Goal: Information Seeking & Learning: Find specific fact

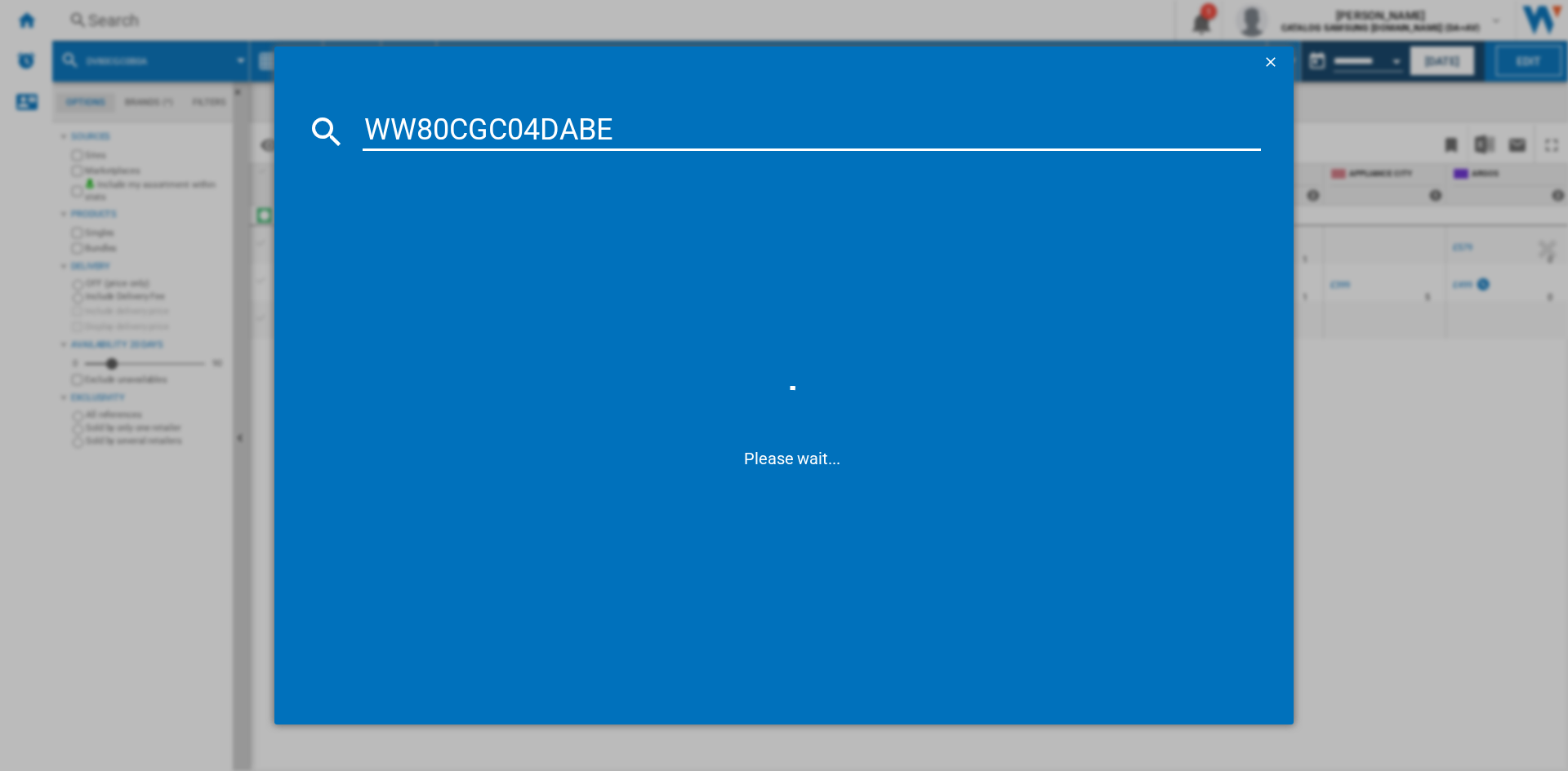
type input "WW80CGC04DAB"
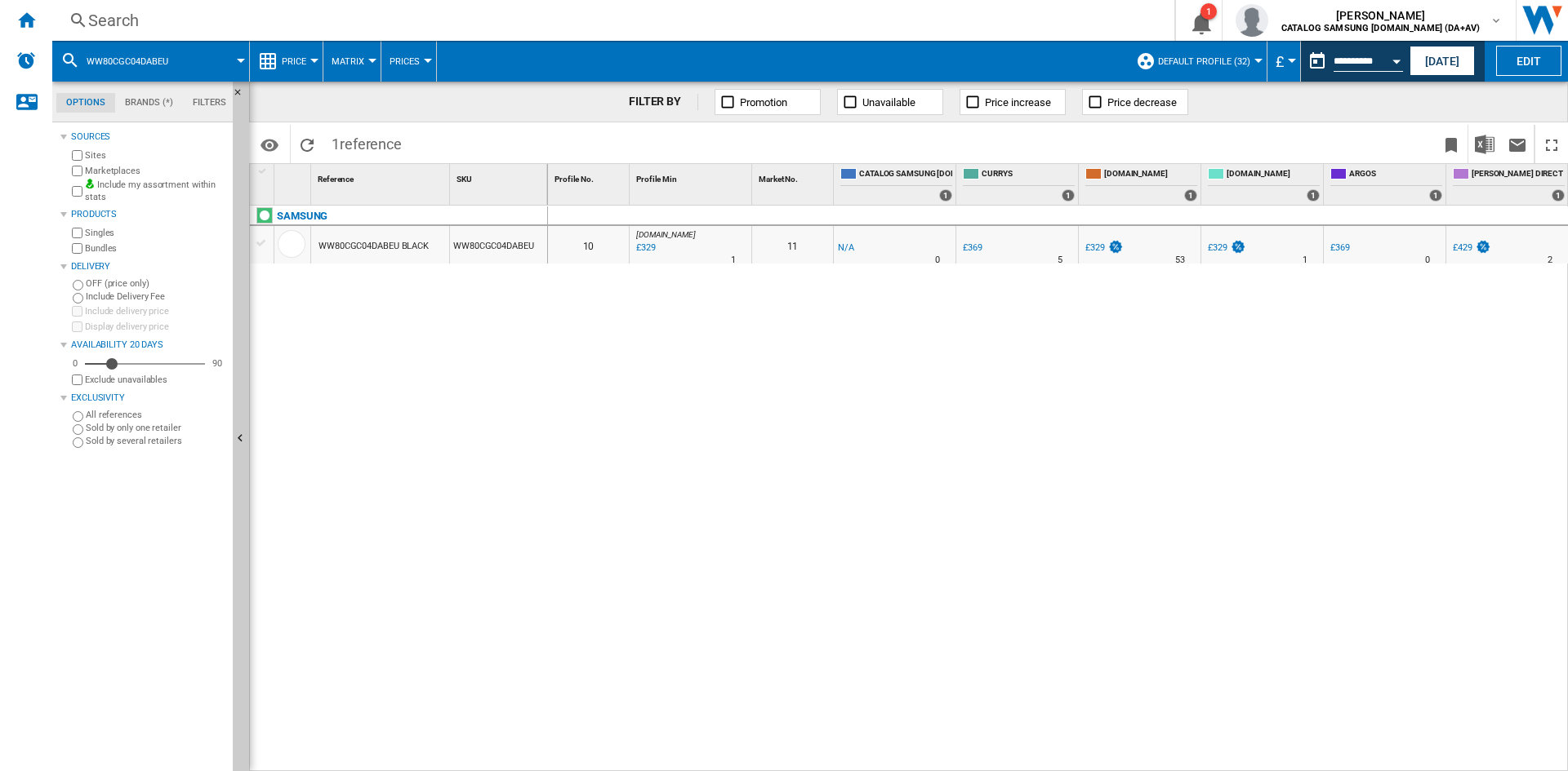
click at [189, 12] on div "Search" at bounding box center [610, 20] width 1044 height 23
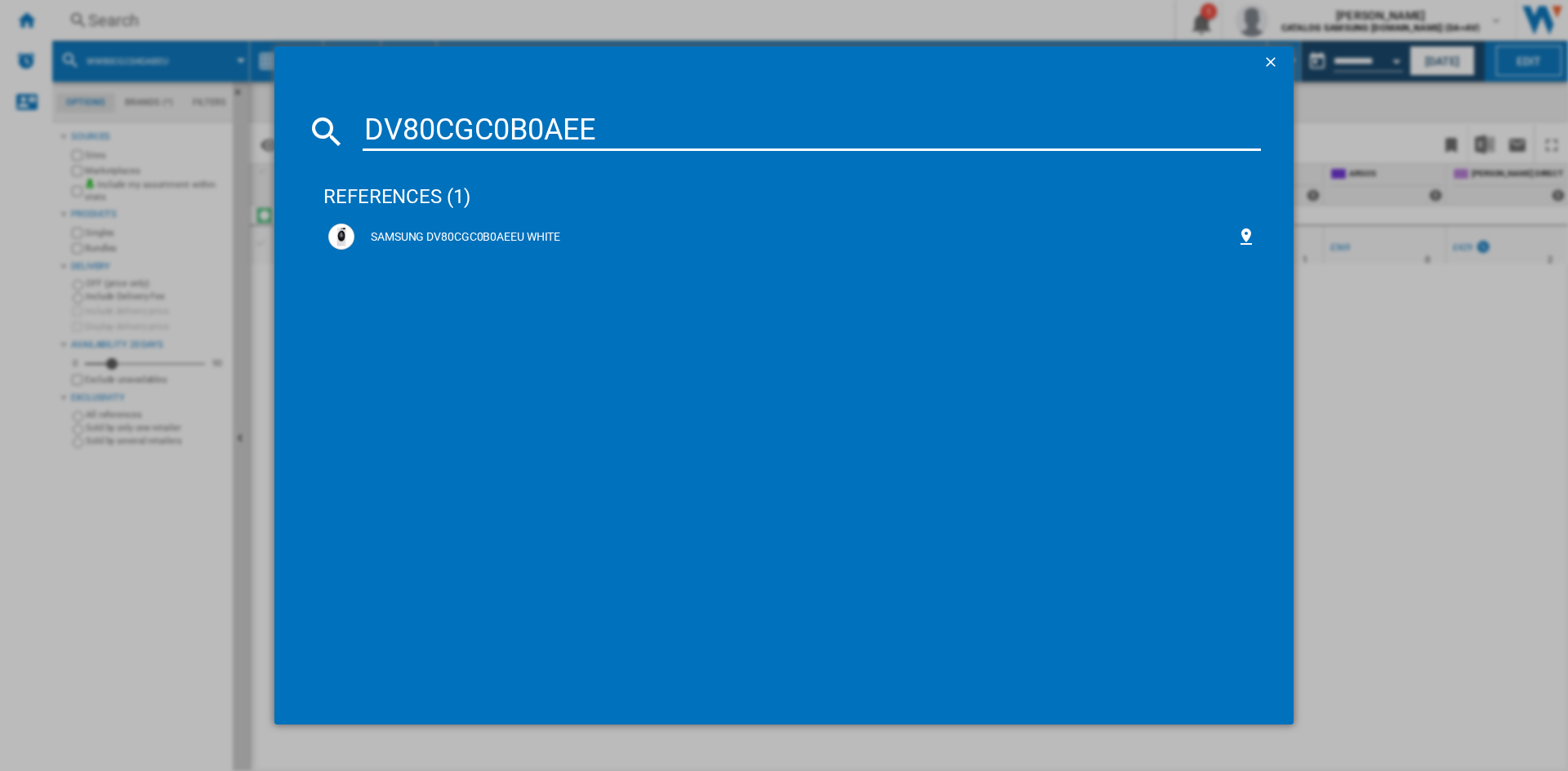
type input "DV80CGC0B0AE"
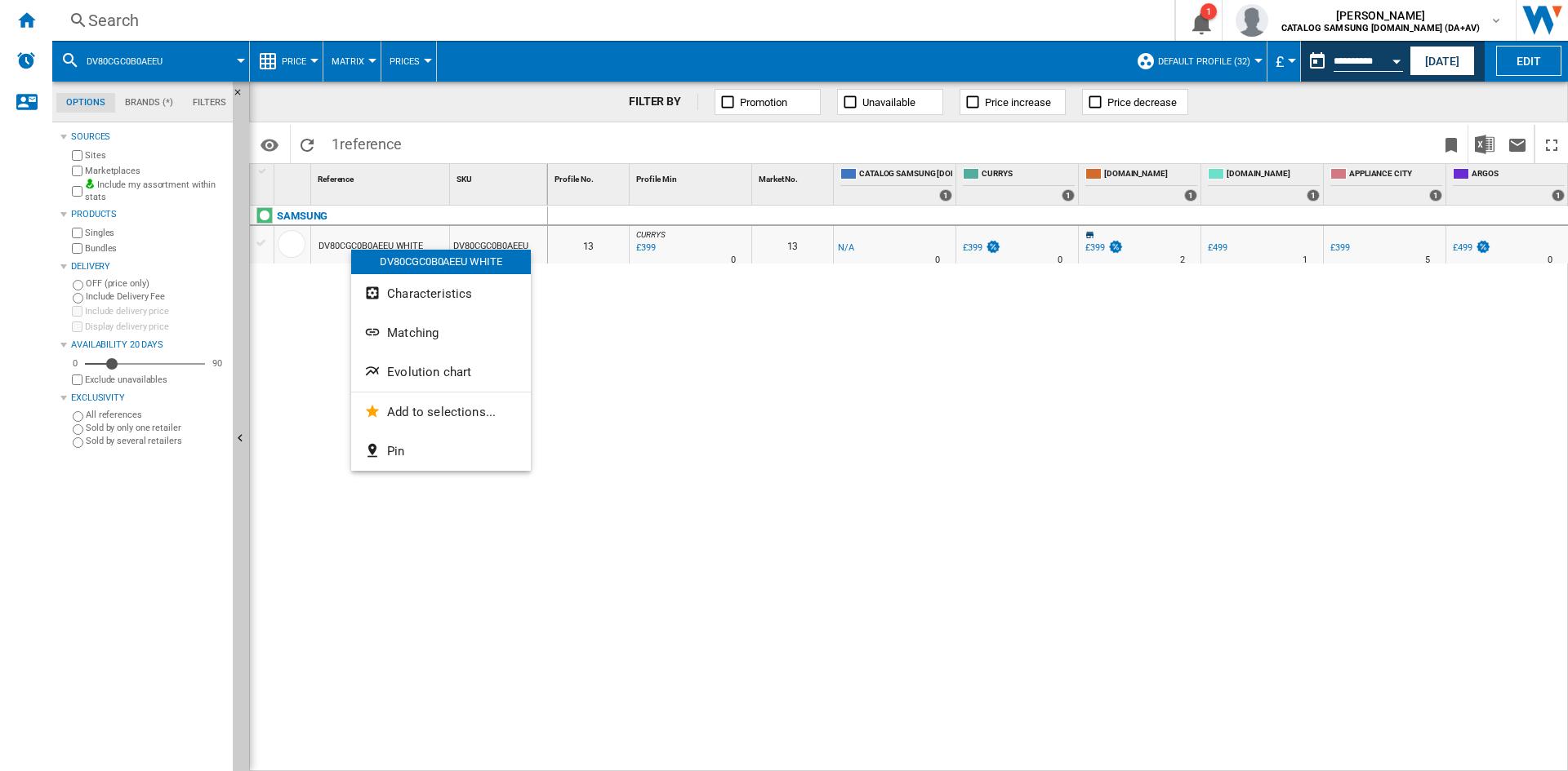
click at [932, 764] on div at bounding box center [784, 386] width 1568 height 771
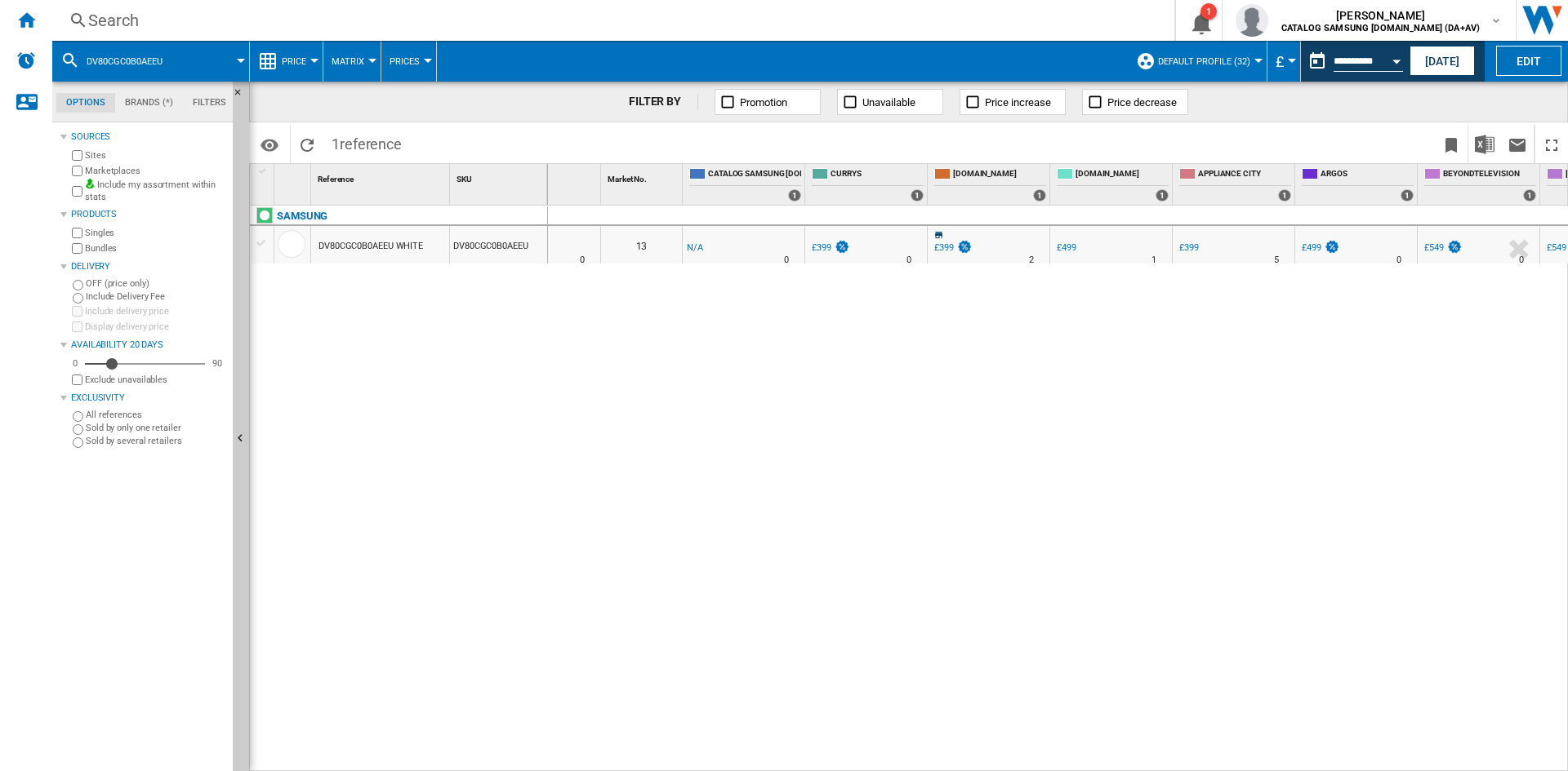
scroll to position [0, 97]
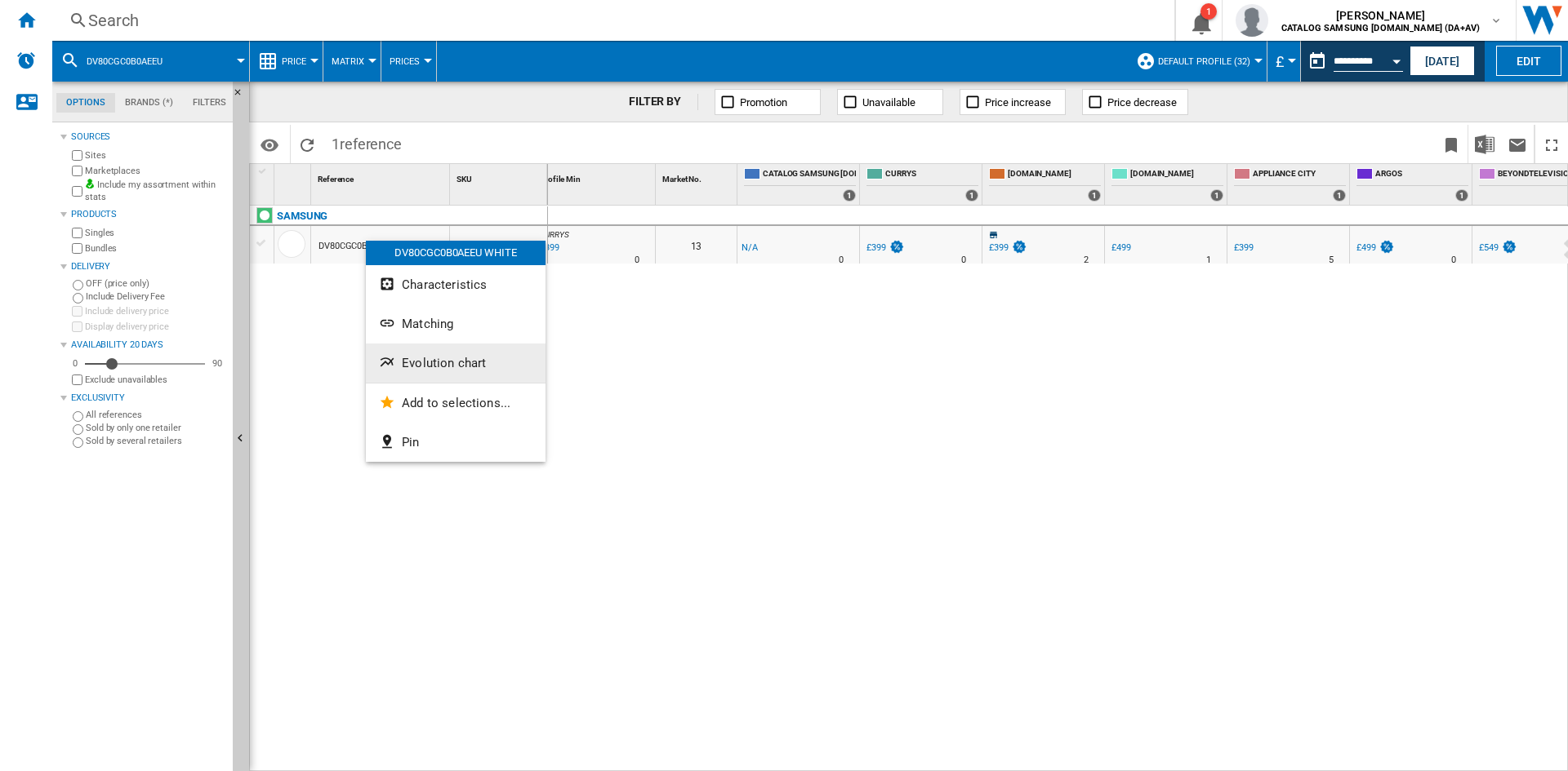
click at [467, 375] on button "Evolution chart" at bounding box center [455, 363] width 180 height 39
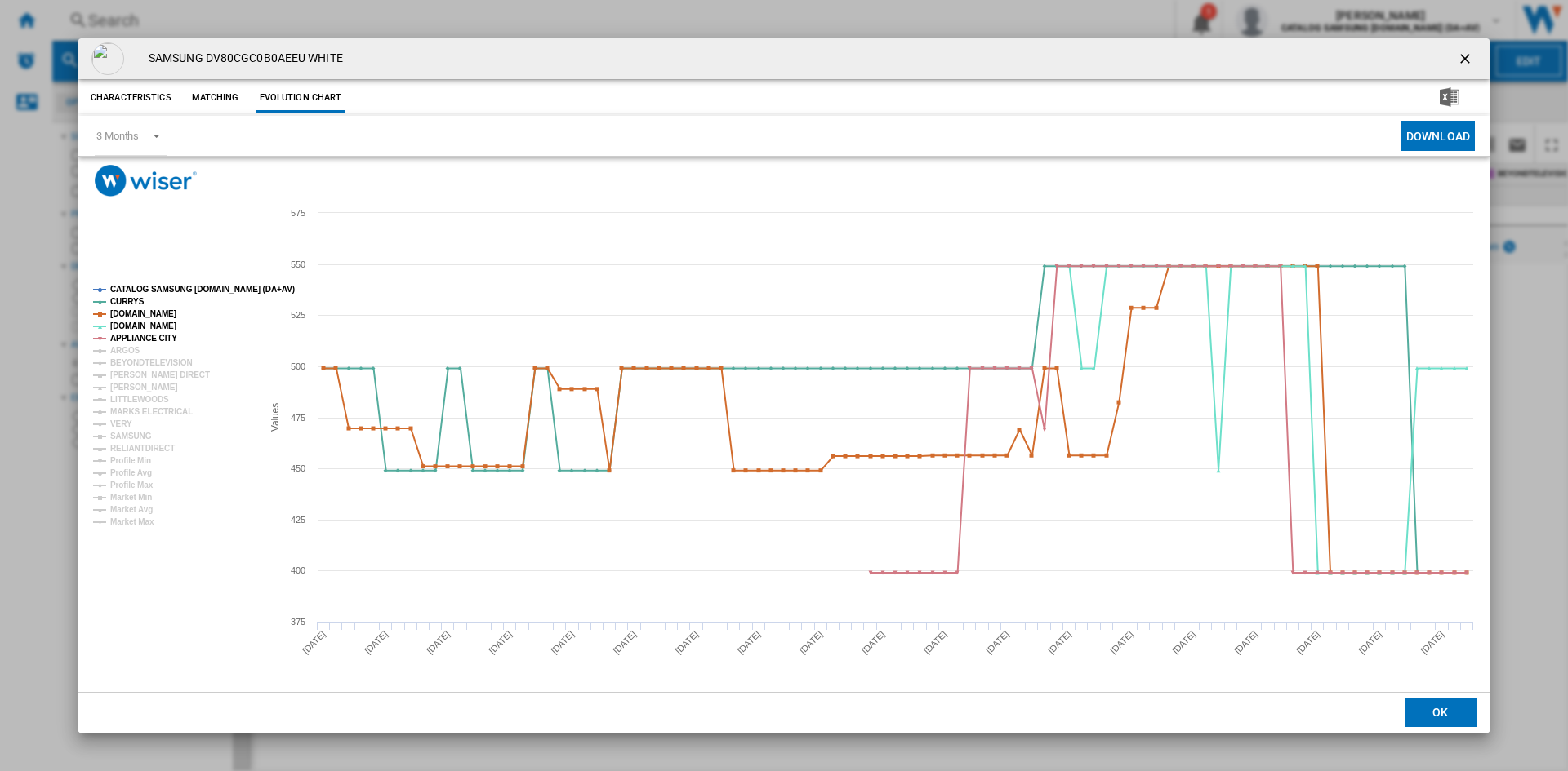
click at [173, 285] on tspan "CATALOG SAMSUNG [DOMAIN_NAME] (DA+AV)" at bounding box center [202, 290] width 184 height 9
click at [129, 348] on tspan "ARGOS" at bounding box center [125, 351] width 30 height 9
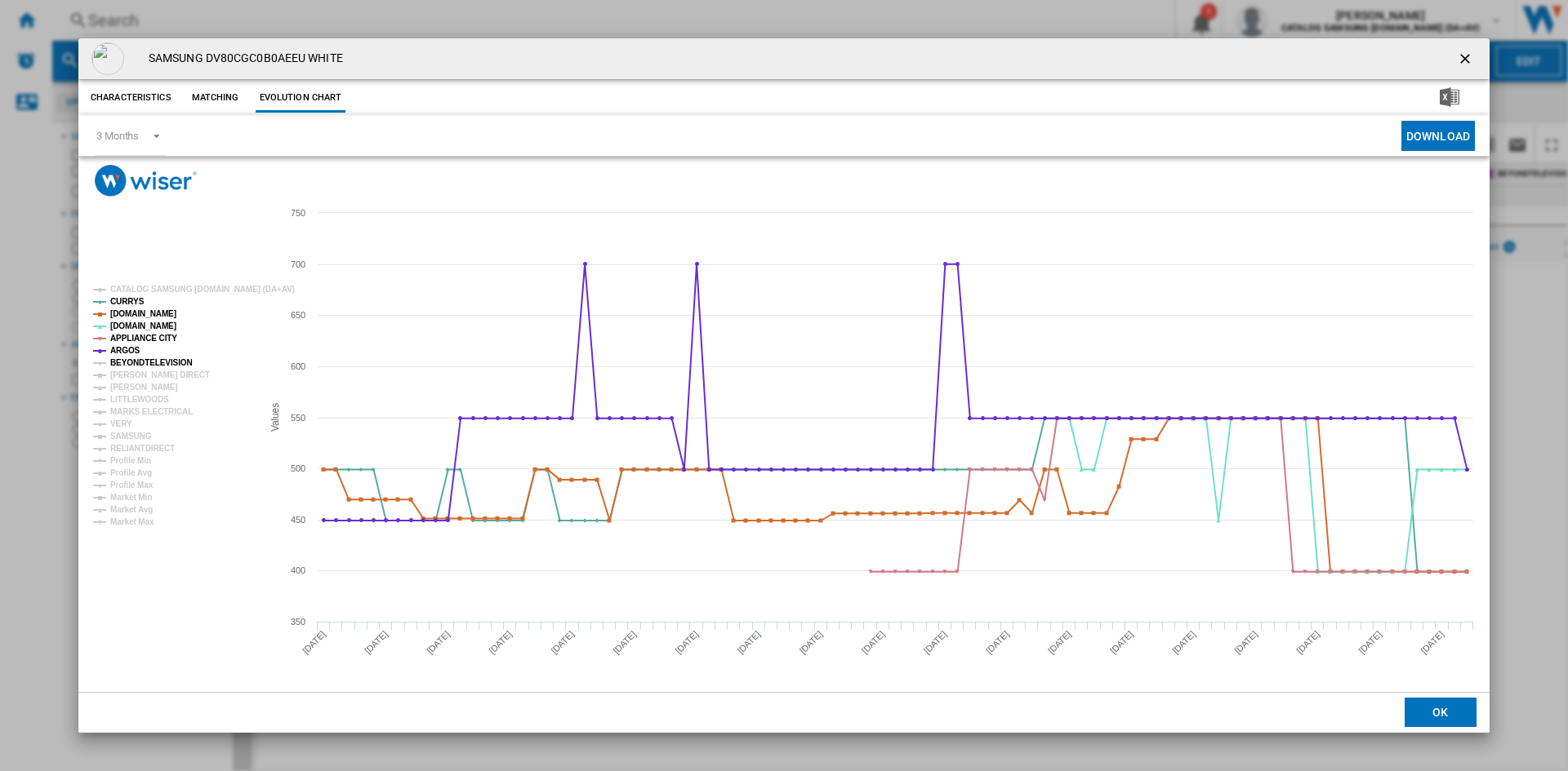
click at [134, 358] on tspan "BEYONDTELEVISION" at bounding box center [151, 363] width 82 height 9
click at [129, 376] on tspan "[PERSON_NAME] DIRECT" at bounding box center [160, 375] width 99 height 9
click at [128, 388] on tspan "[PERSON_NAME]" at bounding box center [144, 387] width 67 height 9
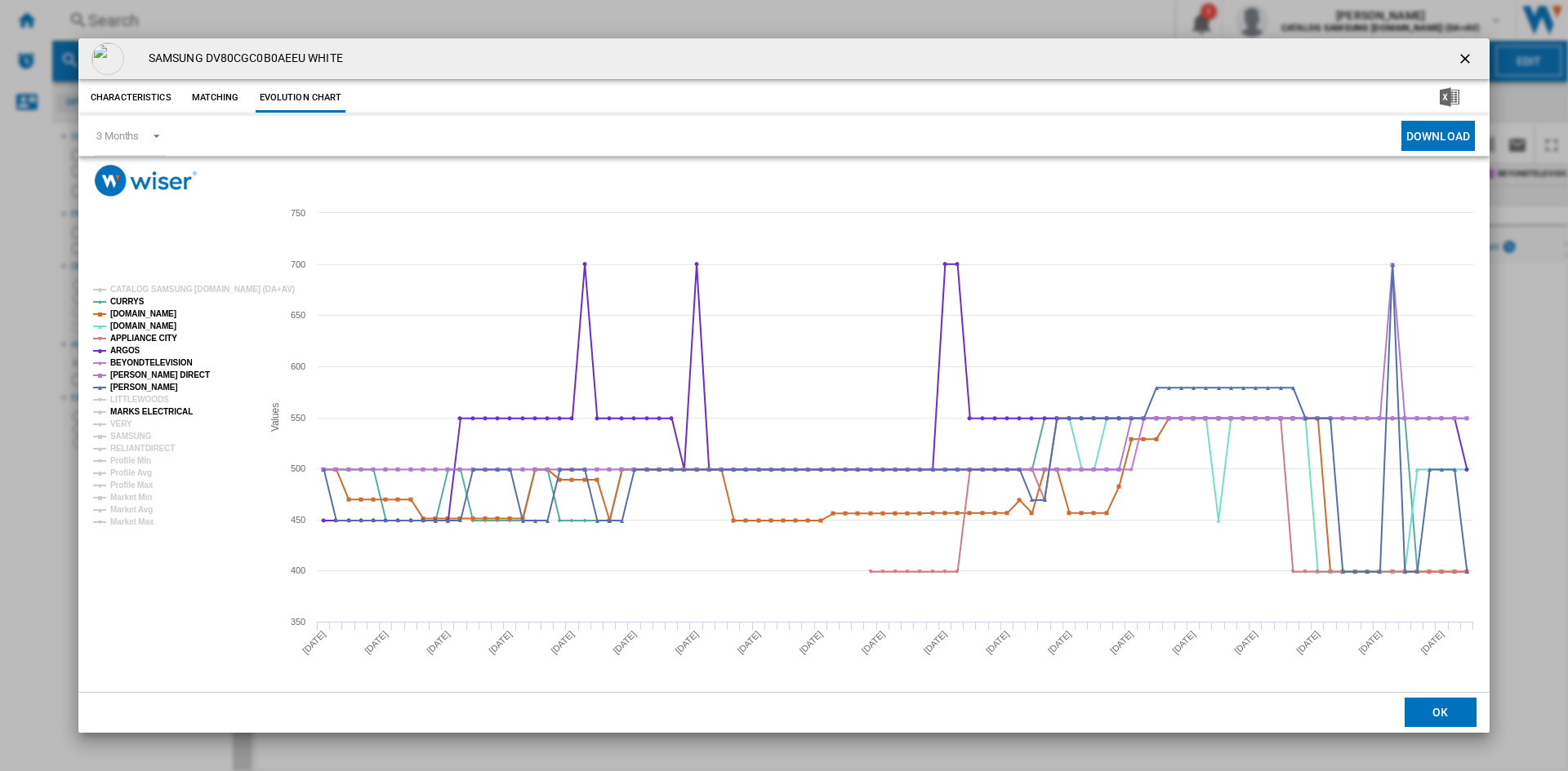
click at [125, 407] on tspan "MARKS ELECTRICAL" at bounding box center [151, 412] width 82 height 9
click at [121, 428] on tspan "VERY" at bounding box center [121, 424] width 22 height 9
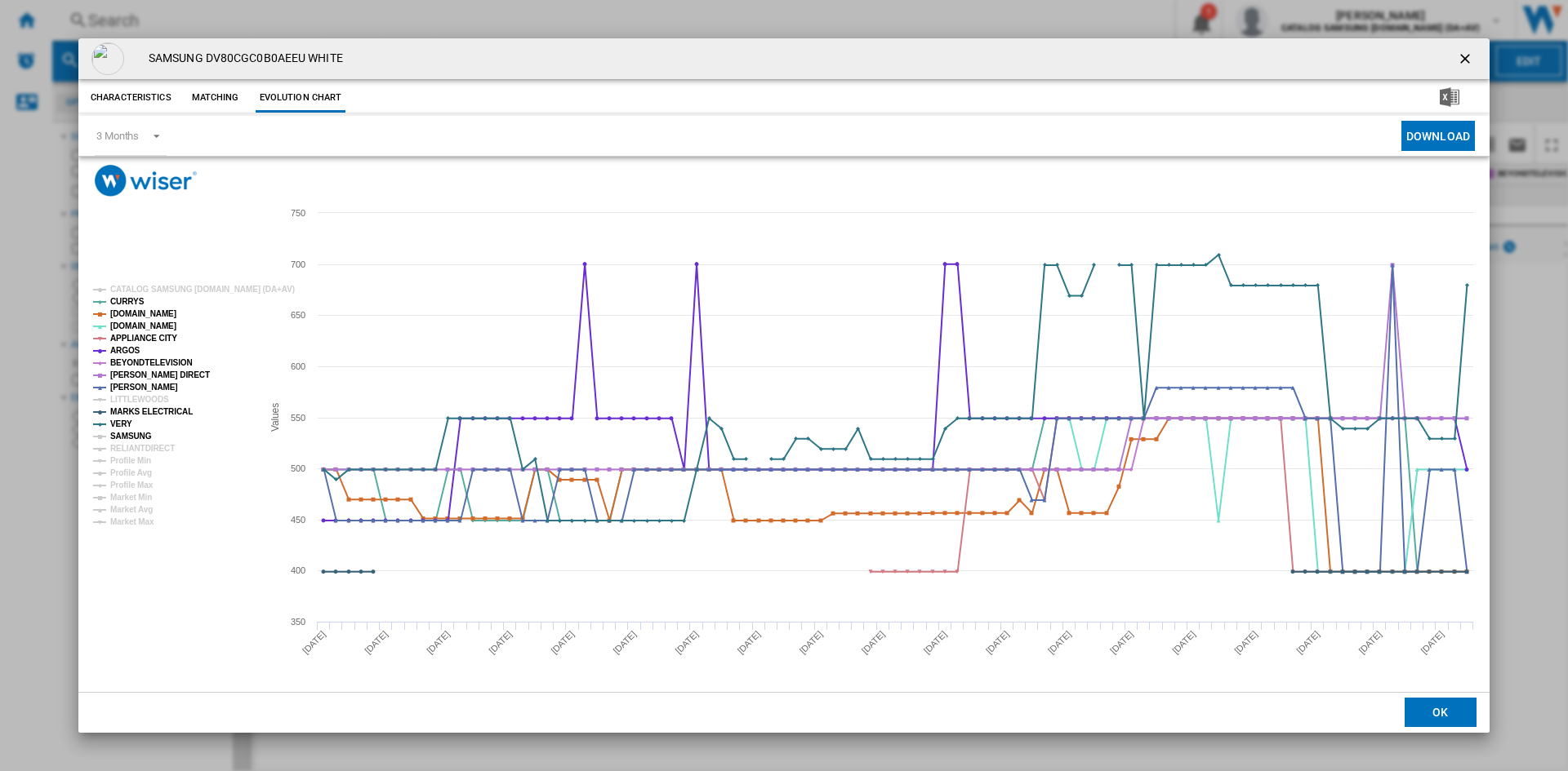
click at [129, 441] on tspan "SAMSUNG" at bounding box center [131, 437] width 42 height 9
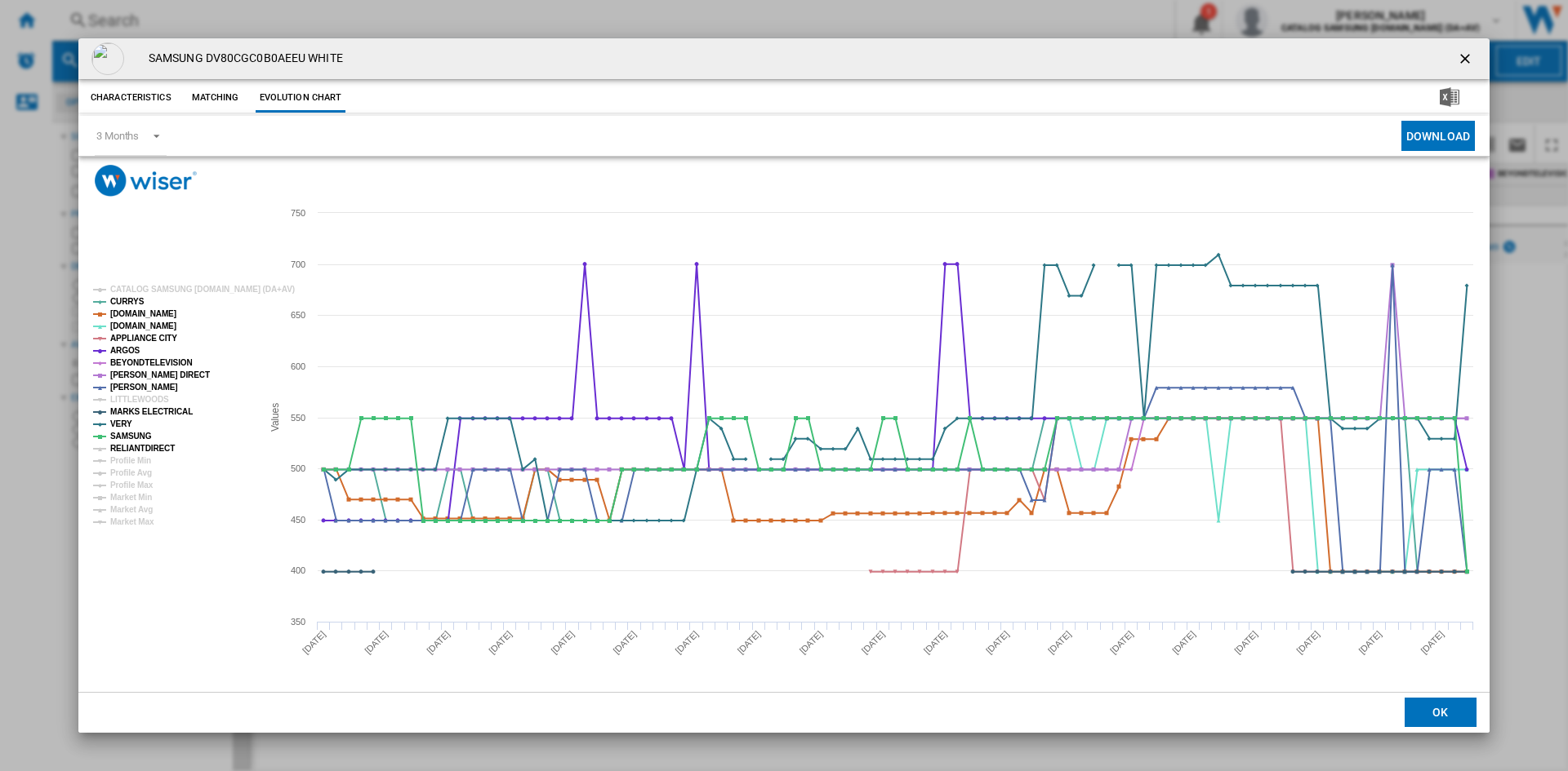
drag, startPoint x: 129, startPoint y: 442, endPoint x: 153, endPoint y: 455, distance: 27.3
click at [129, 444] on tspan "RELIANTDIRECT" at bounding box center [142, 448] width 65 height 9
